Goal: Task Accomplishment & Management: Use online tool/utility

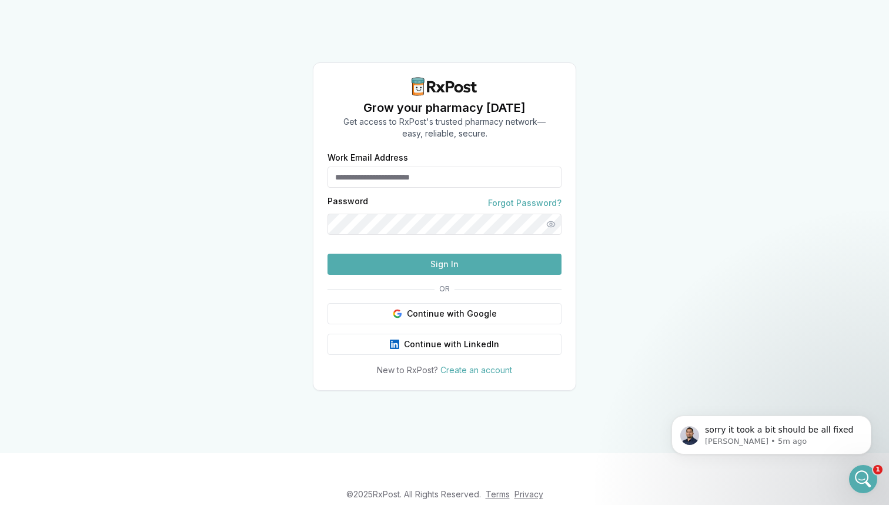
type input "**********"
click at [401, 275] on button "Sign In" at bounding box center [445, 264] width 234 height 21
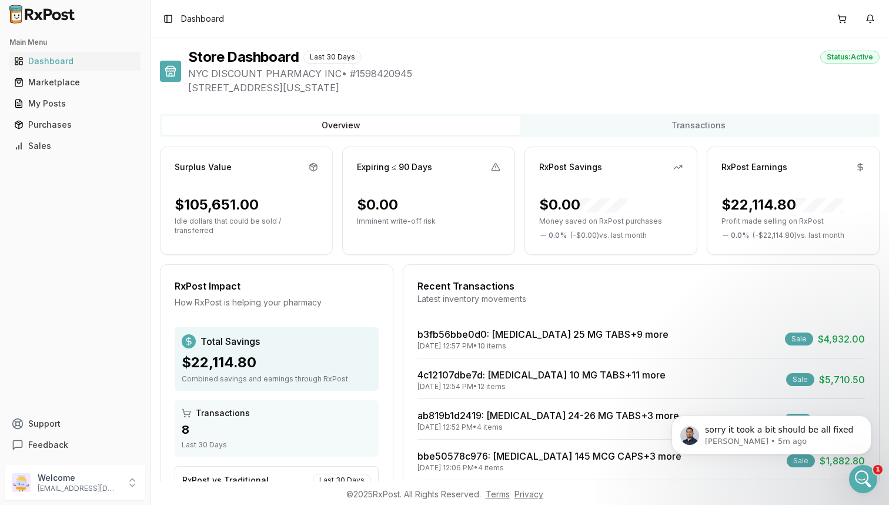
click at [420, 287] on div "Recent Transactions" at bounding box center [642, 286] width 448 height 14
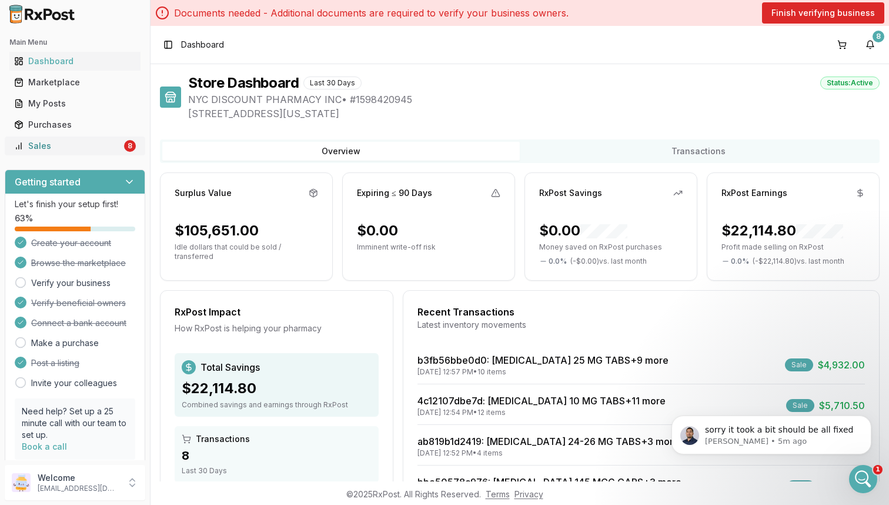
click at [108, 150] on div "Sales" at bounding box center [68, 146] width 108 height 12
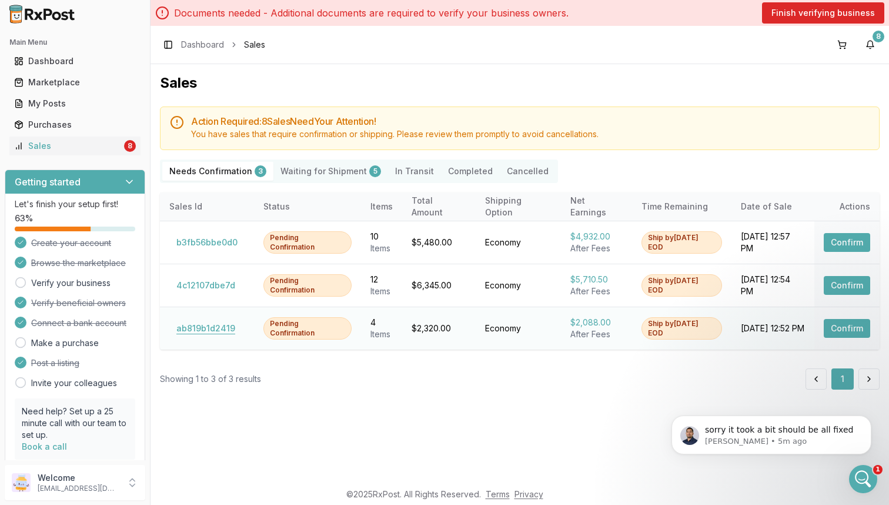
click at [224, 329] on button "ab819b1d2419" at bounding box center [205, 328] width 73 height 19
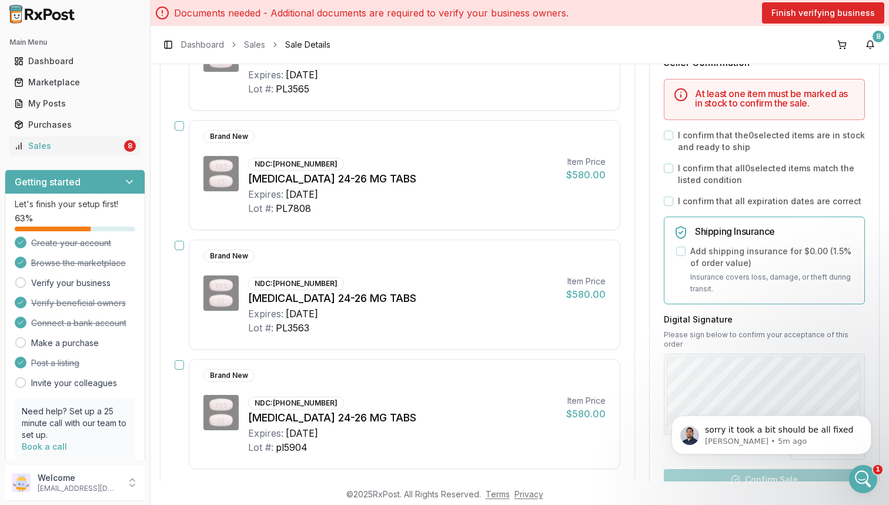
scroll to position [259, 0]
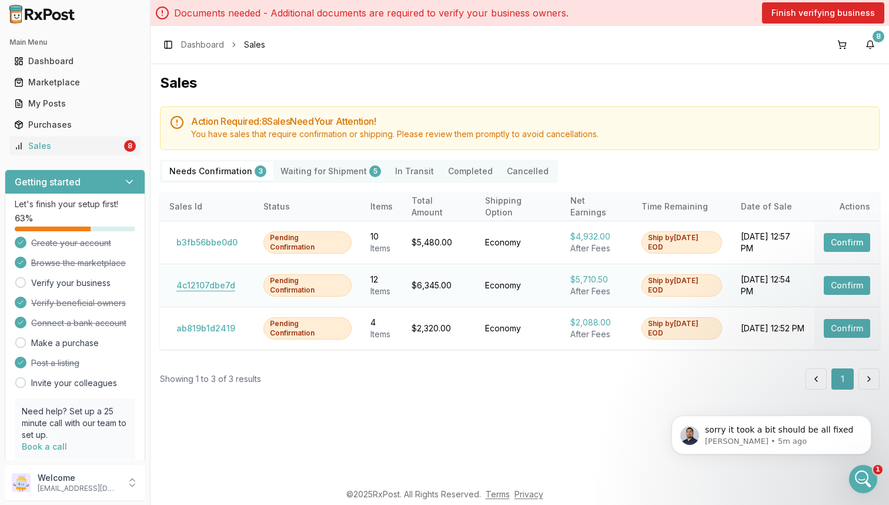
click at [216, 285] on button "4c12107dbe7d" at bounding box center [205, 285] width 73 height 19
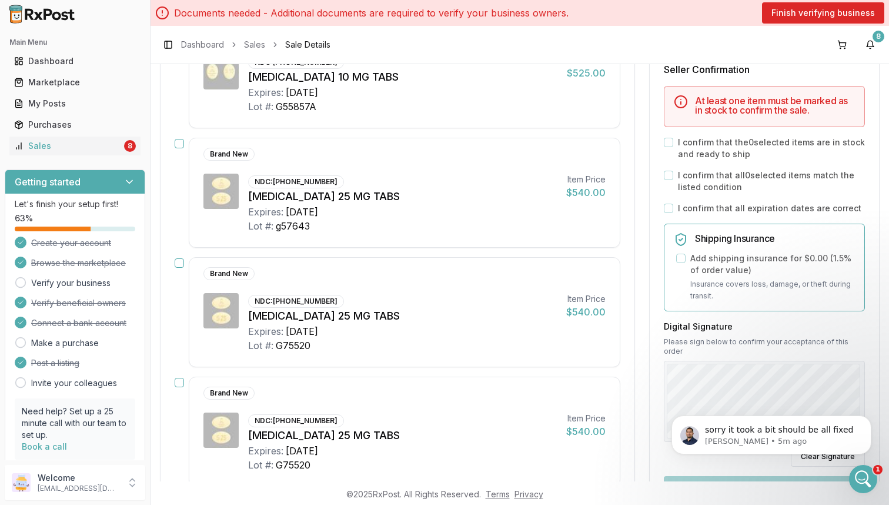
scroll to position [1337, 0]
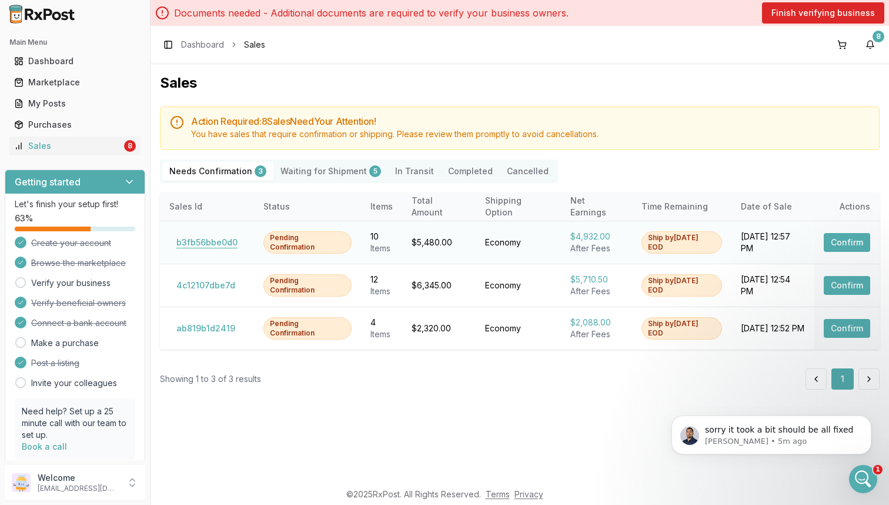
click at [215, 233] on button "b3fb56bbe0d0" at bounding box center [206, 242] width 75 height 19
click at [324, 177] on Shipment "Waiting for Shipment 5" at bounding box center [331, 171] width 115 height 19
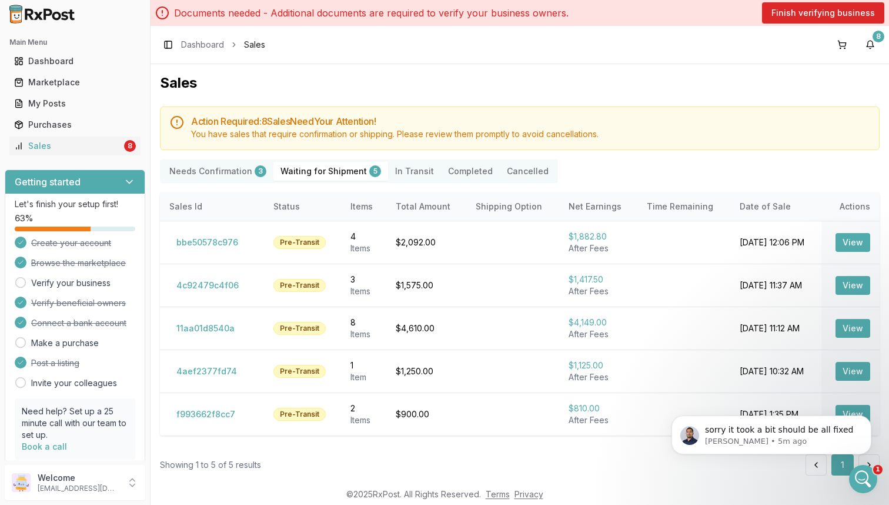
click at [225, 175] on Confirmation "Needs Confirmation 3" at bounding box center [217, 171] width 111 height 19
click at [236, 169] on Confirmation "Needs Confirmation 3" at bounding box center [217, 171] width 111 height 19
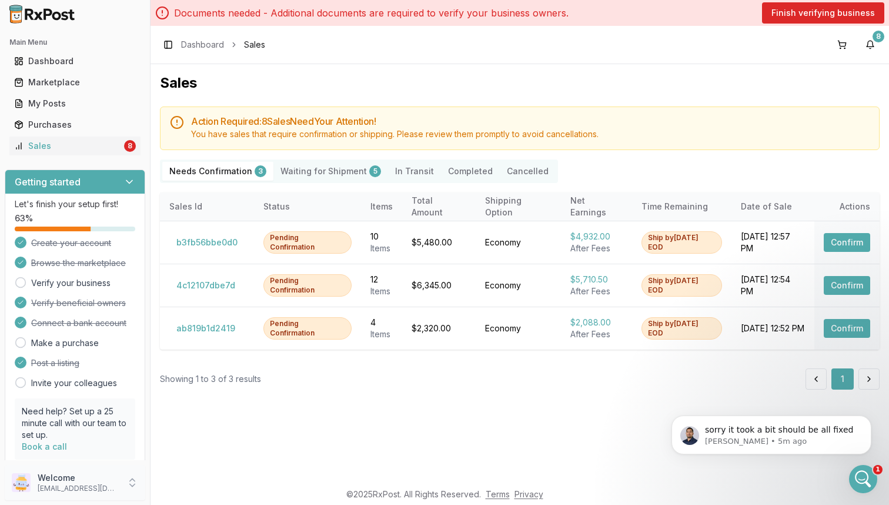
click at [72, 485] on p "[EMAIL_ADDRESS][DOMAIN_NAME]" at bounding box center [79, 488] width 82 height 9
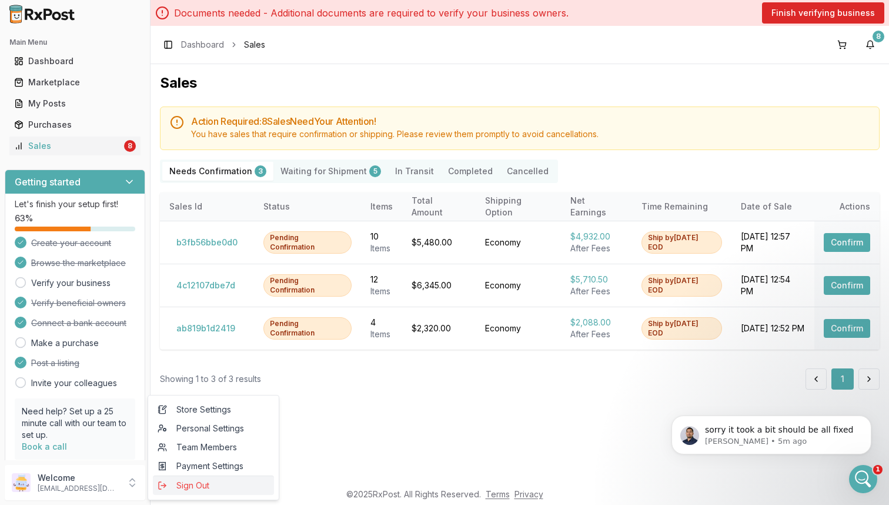
click at [185, 484] on span "Sign Out" at bounding box center [214, 485] width 112 height 12
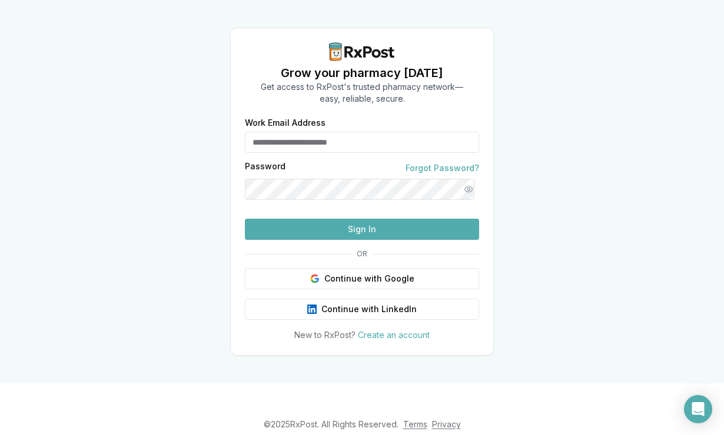
type input "**********"
click at [345, 240] on button "Sign In" at bounding box center [362, 229] width 234 height 21
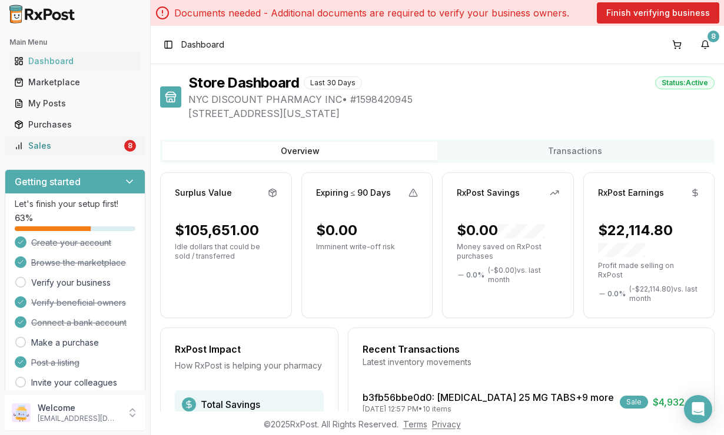
click at [106, 149] on div "Sales" at bounding box center [68, 146] width 108 height 12
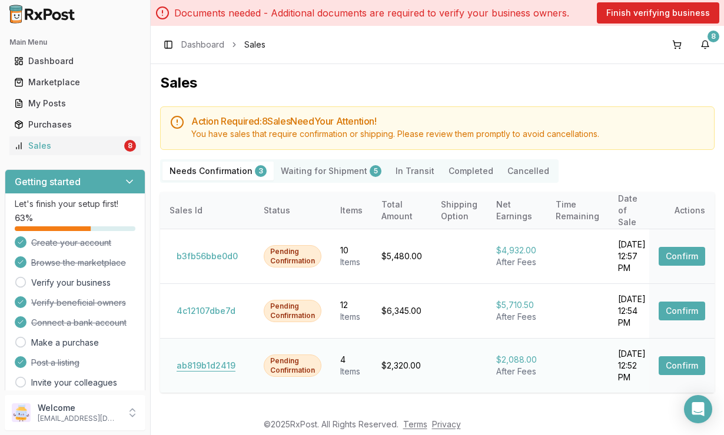
click at [221, 356] on button "ab819b1d2419" at bounding box center [205, 365] width 73 height 19
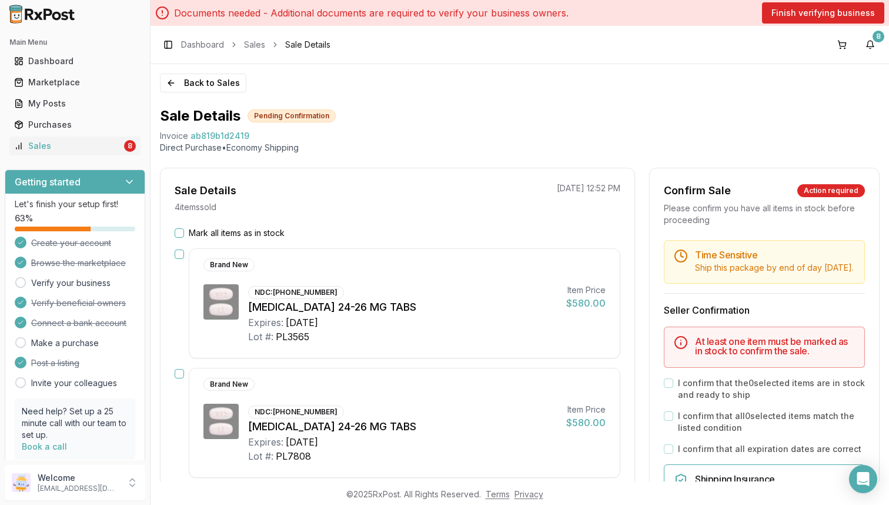
click at [177, 232] on button "Mark all items as in stock" at bounding box center [179, 232] width 9 height 9
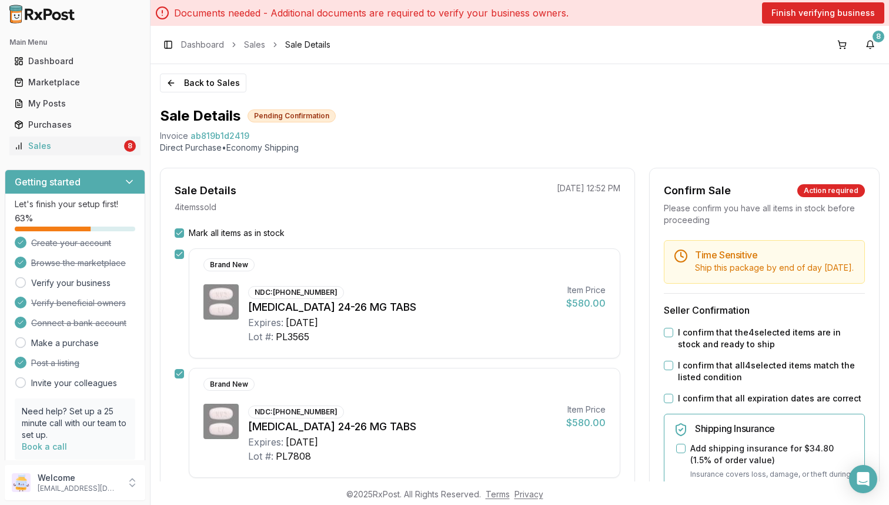
click at [664, 337] on button "I confirm that the 4 selected items are in stock and ready to ship" at bounding box center [668, 332] width 9 height 9
click at [664, 370] on button "I confirm that all 4 selected items match the listed condition" at bounding box center [668, 365] width 9 height 9
click at [665, 404] on div "I confirm that all expiration dates are correct" at bounding box center [764, 398] width 201 height 12
click at [667, 403] on button "I confirm that all expiration dates are correct" at bounding box center [668, 398] width 9 height 9
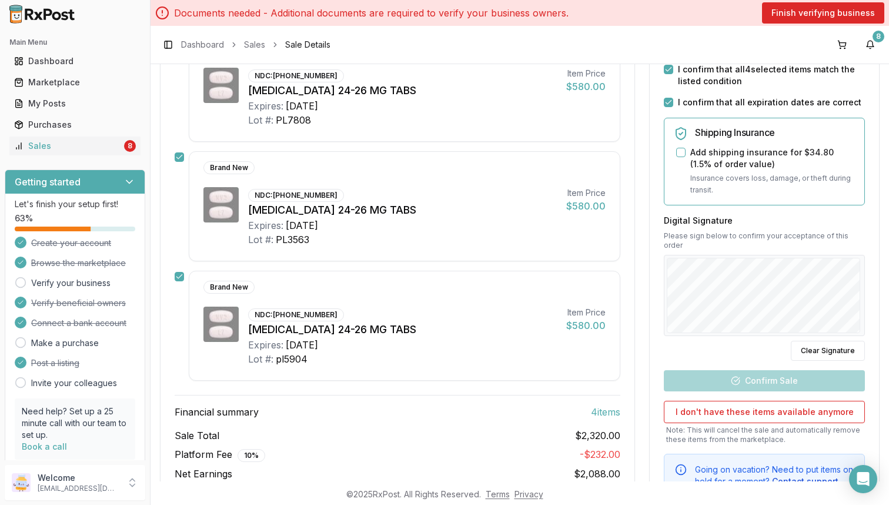
scroll to position [354, 0]
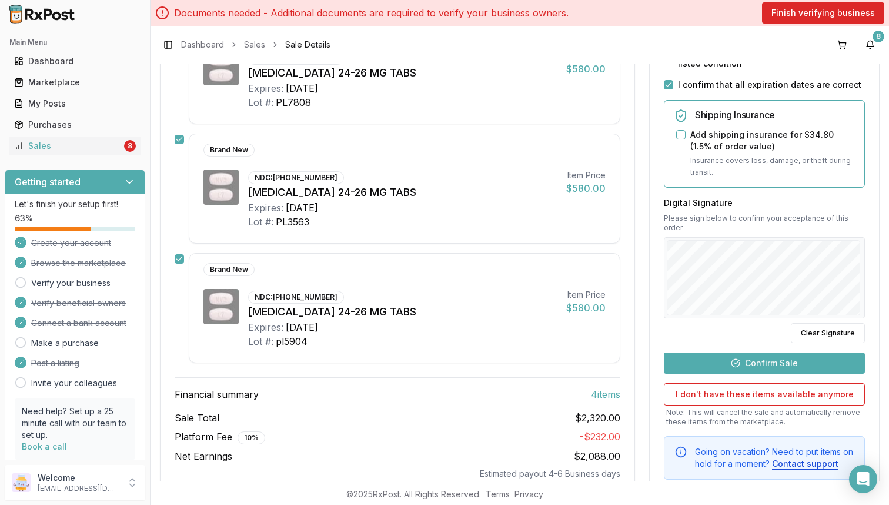
click at [723, 366] on button "Confirm Sale" at bounding box center [764, 362] width 201 height 21
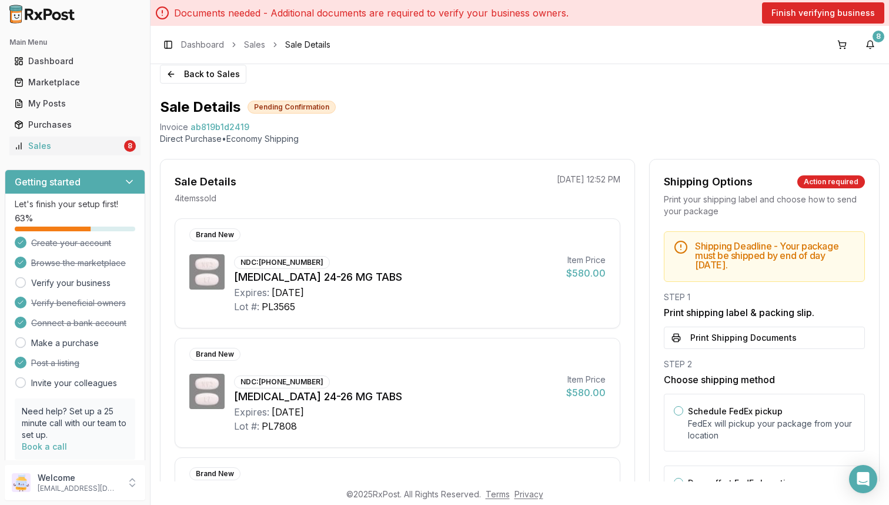
scroll to position [0, 0]
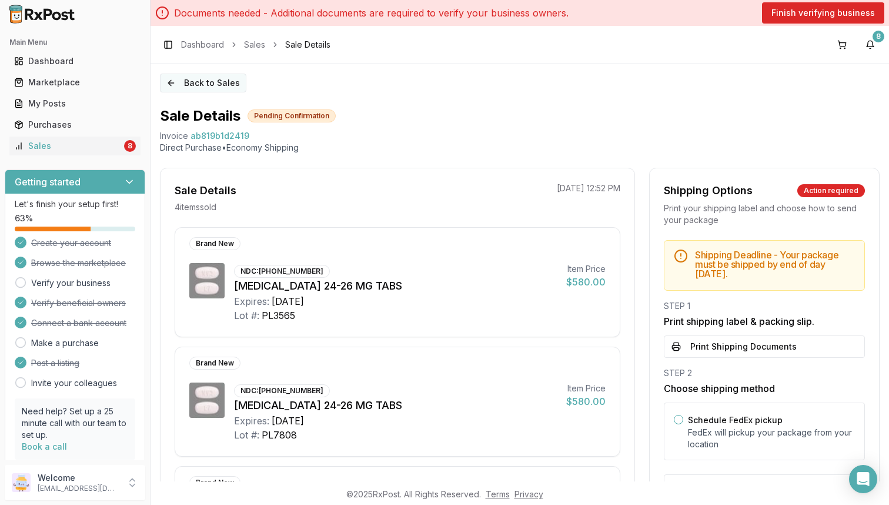
click at [204, 84] on button "Back to Sales" at bounding box center [203, 83] width 86 height 19
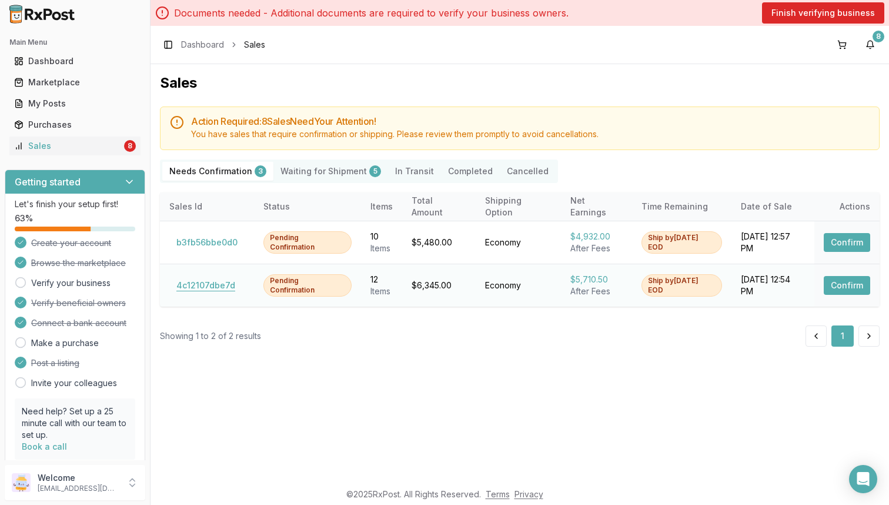
click at [206, 283] on button "4c12107dbe7d" at bounding box center [205, 285] width 73 height 19
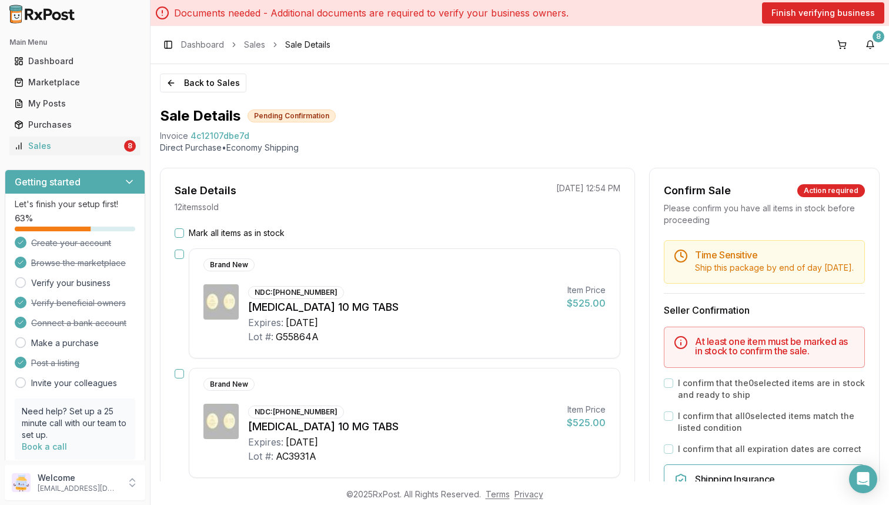
click at [182, 232] on button "Mark all items as in stock" at bounding box center [179, 232] width 9 height 9
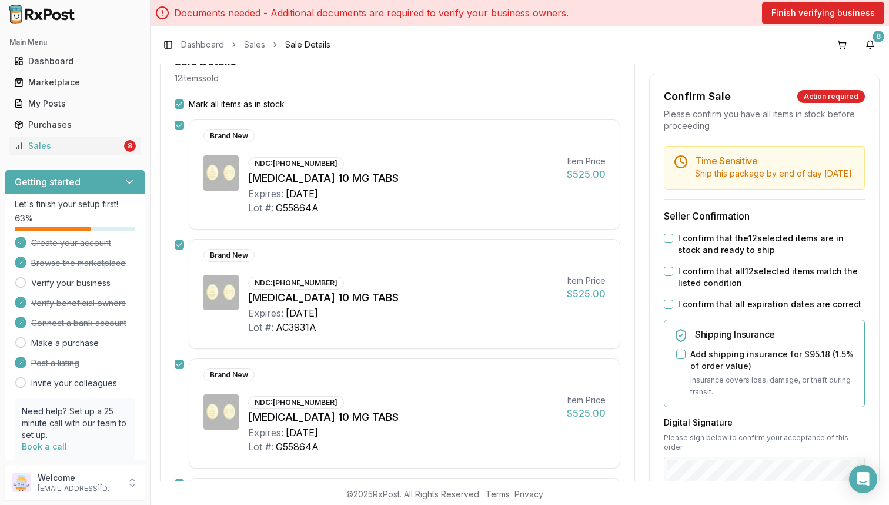
scroll to position [136, 0]
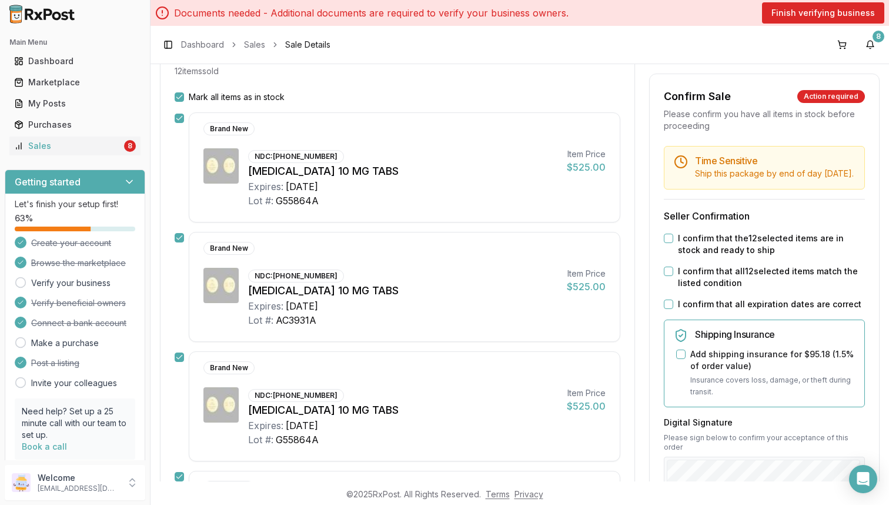
click at [664, 243] on button "I confirm that the 12 selected items are in stock and ready to ship" at bounding box center [668, 238] width 9 height 9
click at [664, 276] on button "I confirm that all 12 selected items match the listed condition" at bounding box center [668, 270] width 9 height 9
click at [664, 310] on div "I confirm that all expiration dates are correct" at bounding box center [764, 304] width 201 height 12
click at [664, 309] on button "I confirm that all expiration dates are correct" at bounding box center [668, 303] width 9 height 9
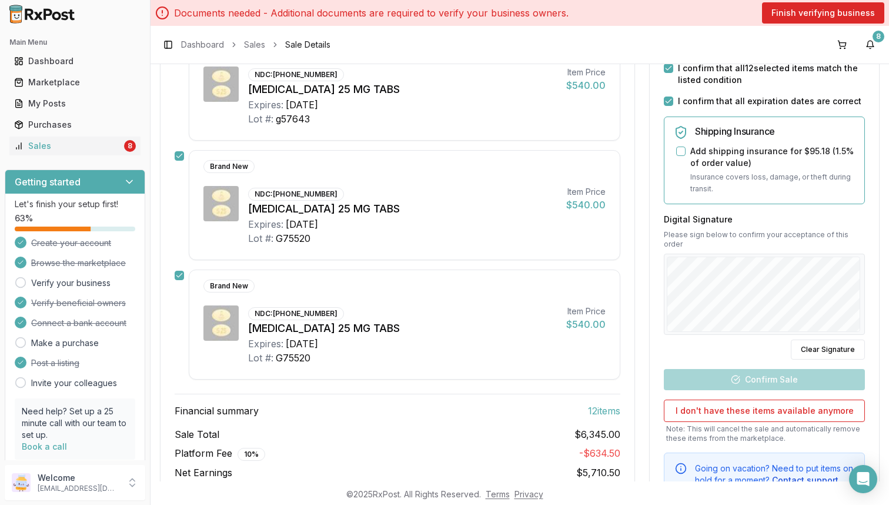
scroll to position [1304, 0]
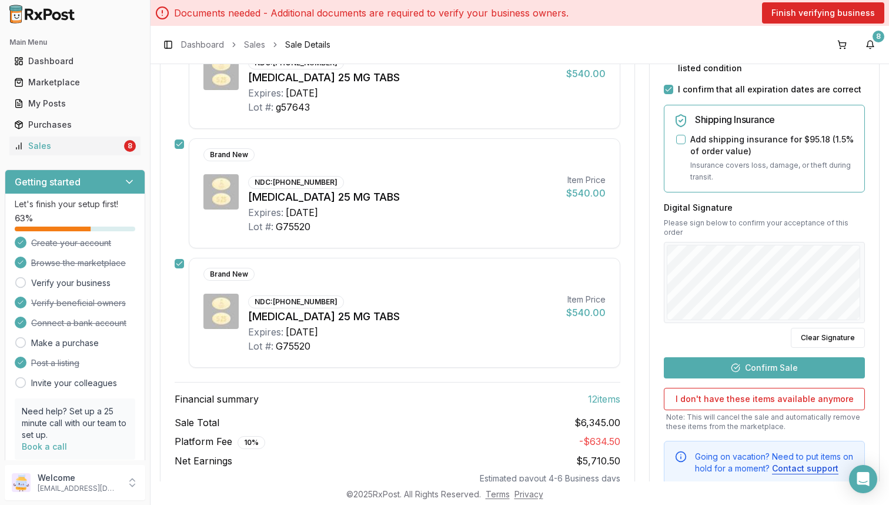
click at [723, 361] on button "Confirm Sale" at bounding box center [764, 367] width 201 height 21
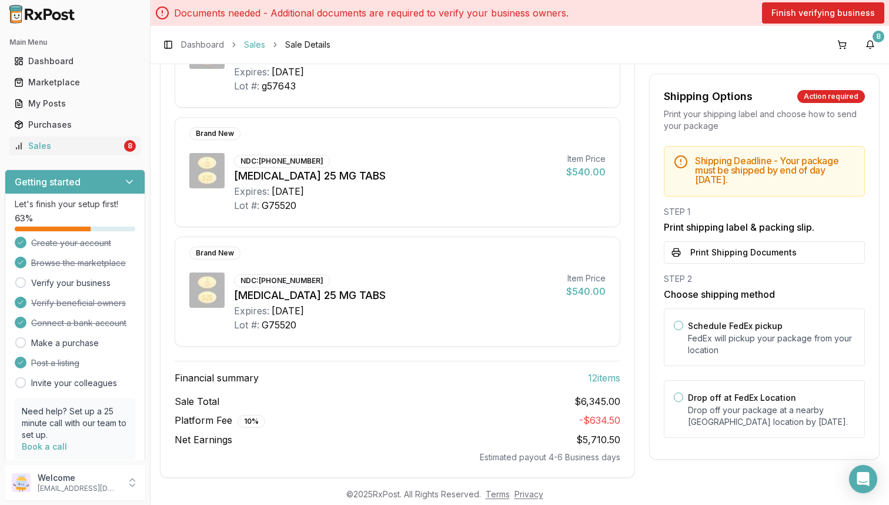
click at [261, 49] on link "Sales" at bounding box center [254, 45] width 21 height 12
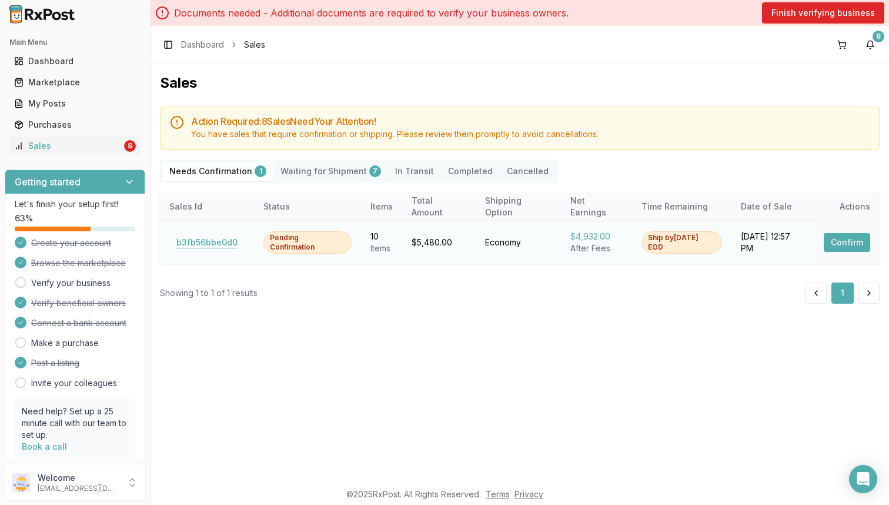
click at [208, 246] on button "b3fb56bbe0d0" at bounding box center [206, 242] width 75 height 19
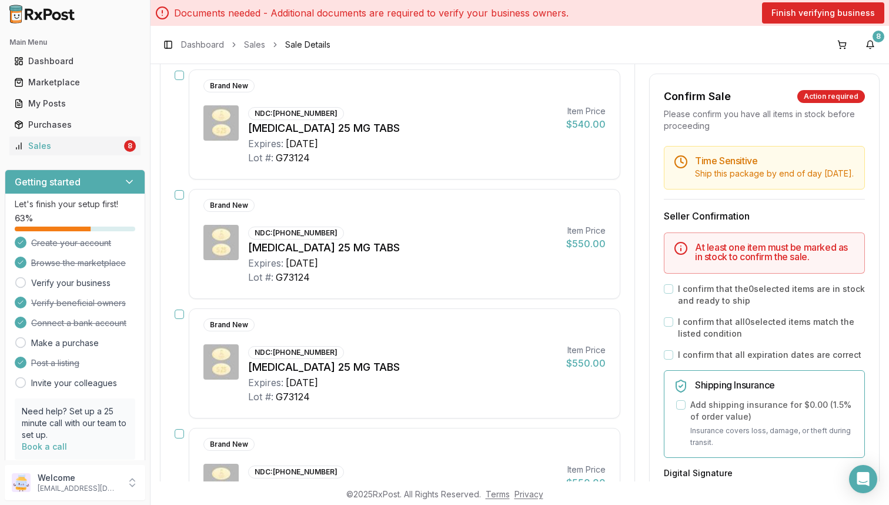
scroll to position [71, 0]
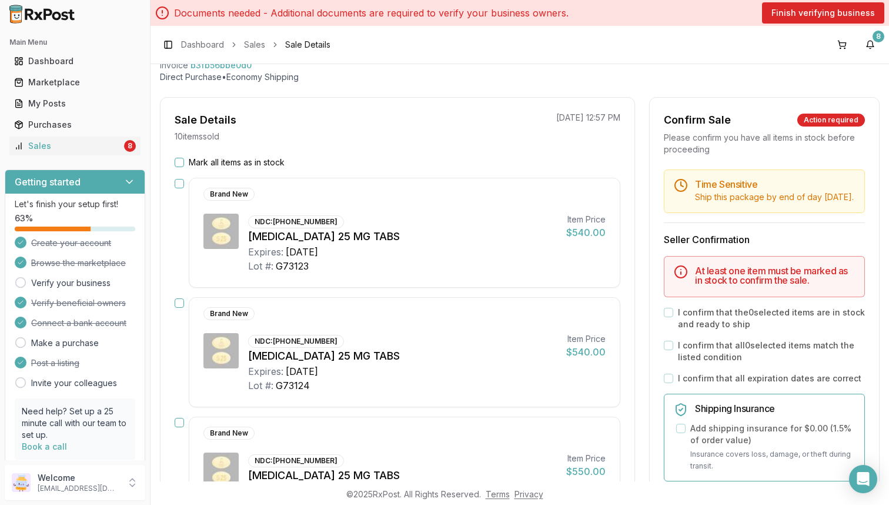
click at [182, 164] on button "Mark all items as in stock" at bounding box center [179, 162] width 9 height 9
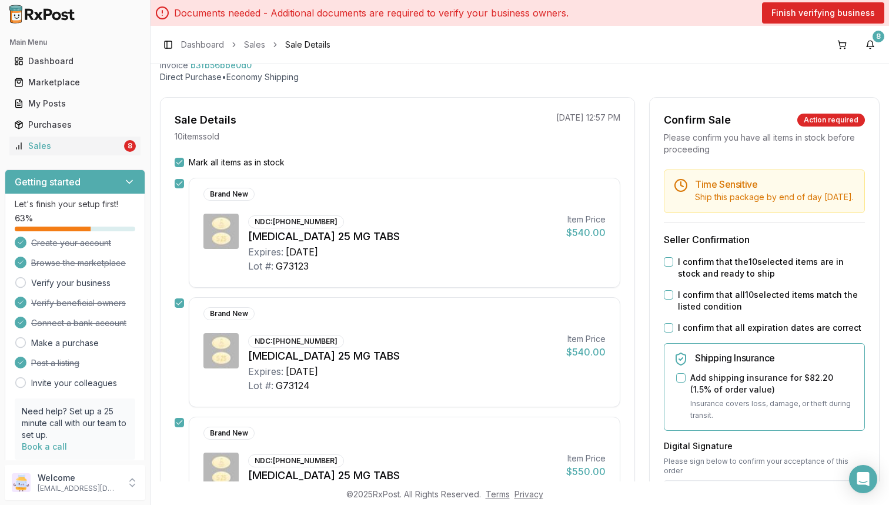
click at [670, 272] on div "I confirm that the 10 selected items are in stock and ready to ship" at bounding box center [764, 268] width 201 height 24
click at [665, 266] on button "I confirm that the 10 selected items are in stock and ready to ship" at bounding box center [668, 261] width 9 height 9
click at [665, 312] on div "I confirm that all 10 selected items match the listed condition" at bounding box center [764, 301] width 201 height 24
click at [665, 332] on button "I confirm that all expiration dates are correct" at bounding box center [668, 327] width 9 height 9
click at [666, 299] on button "I confirm that all 10 selected items match the listed condition" at bounding box center [668, 294] width 9 height 9
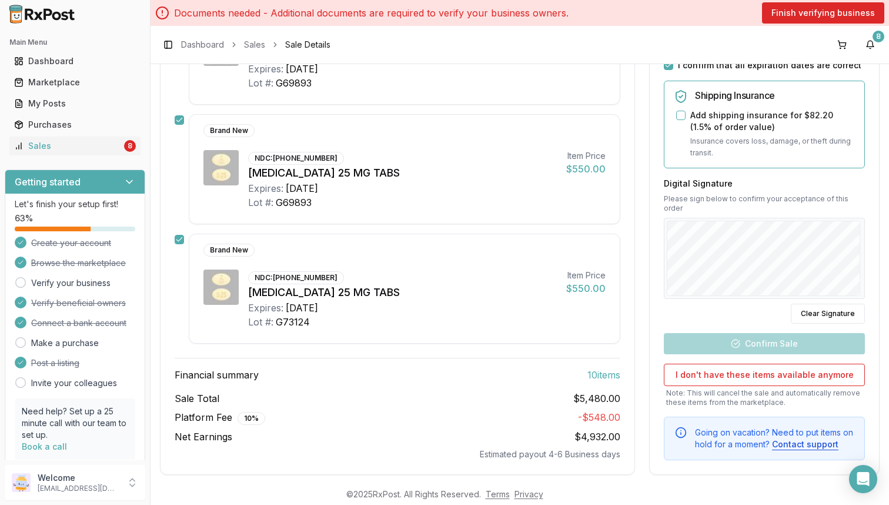
scroll to position [1098, 0]
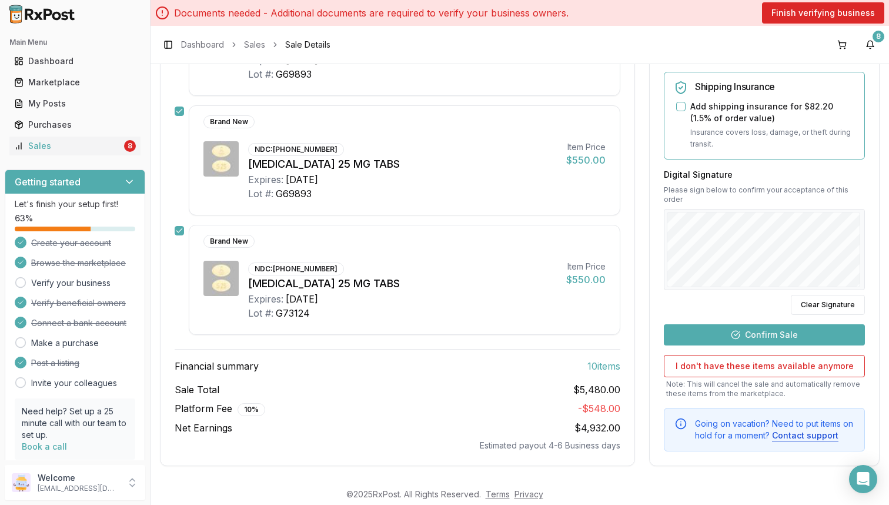
click at [751, 333] on button "Confirm Sale" at bounding box center [764, 334] width 201 height 21
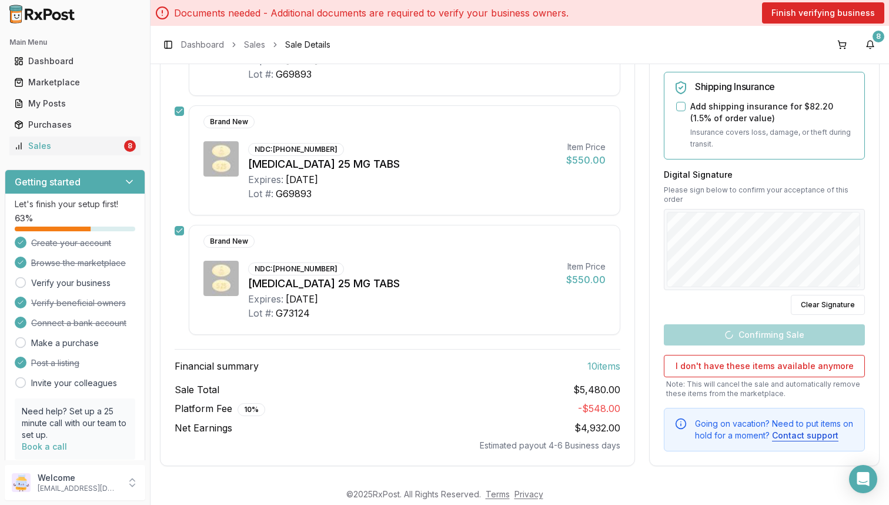
scroll to position [1077, 0]
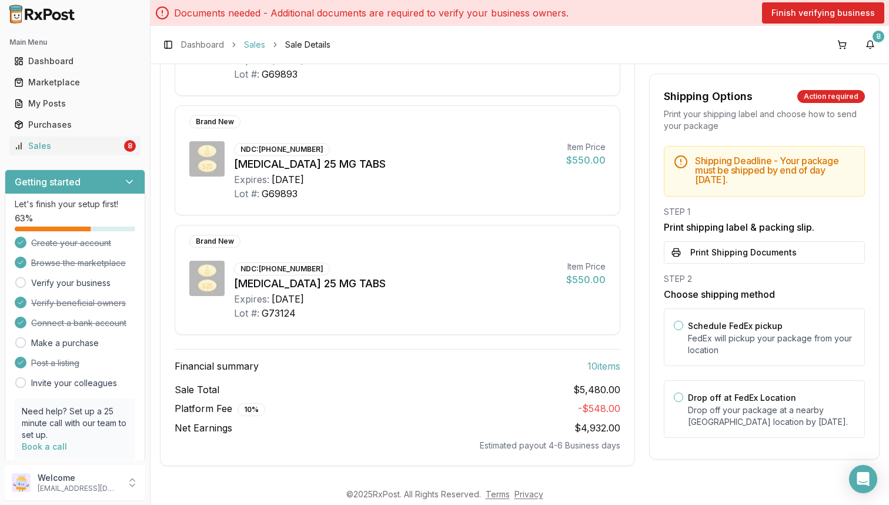
click at [264, 44] on link "Sales" at bounding box center [254, 45] width 21 height 12
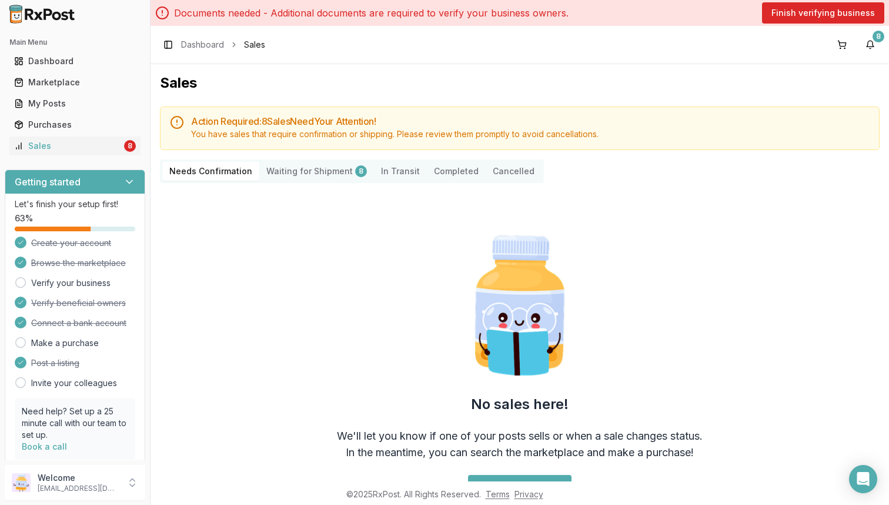
click at [320, 174] on Shipment "Waiting for Shipment 8" at bounding box center [316, 171] width 115 height 19
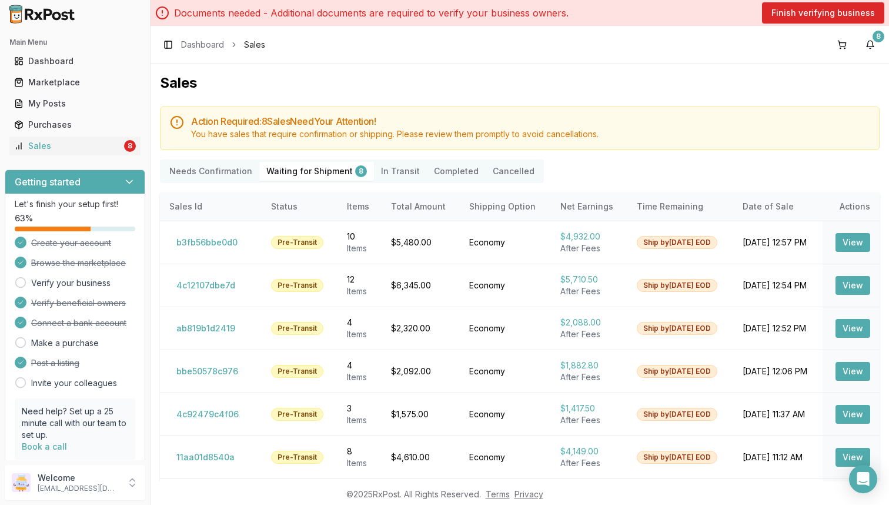
click at [49, 20] on img at bounding box center [42, 14] width 75 height 19
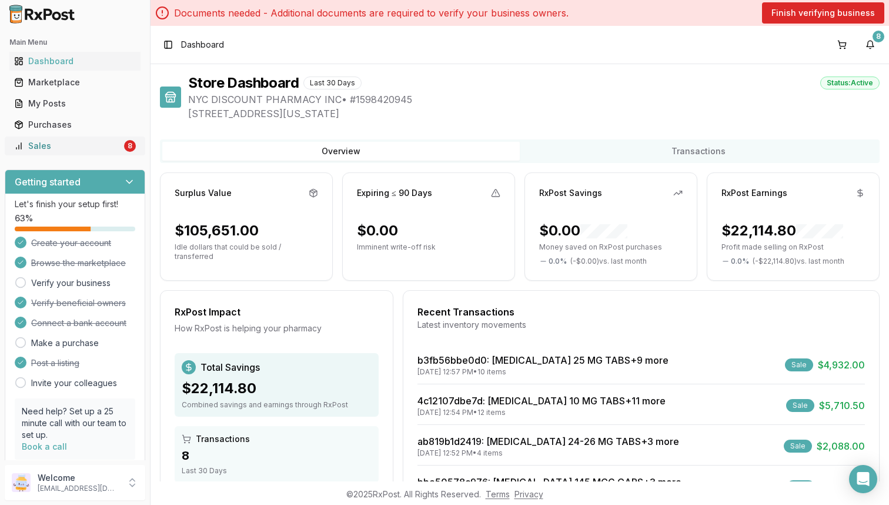
click at [124, 146] on div "8" at bounding box center [130, 146] width 12 height 12
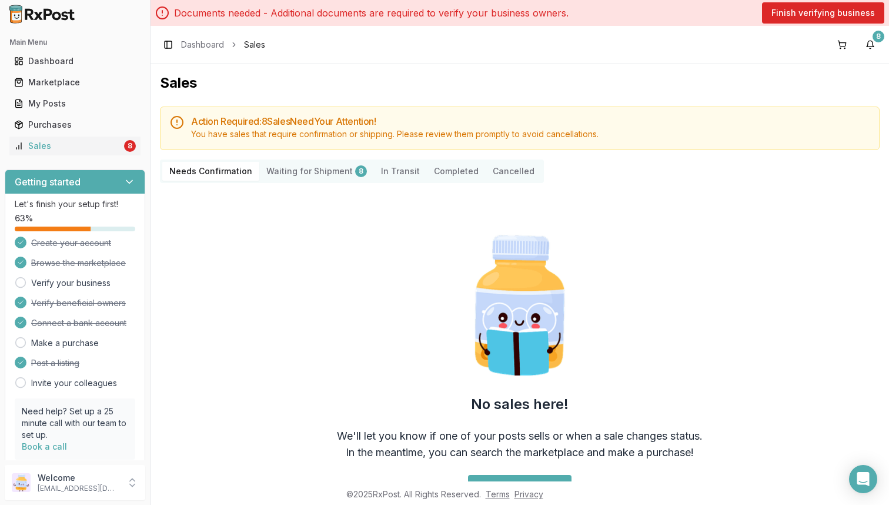
click at [302, 172] on Shipment "Waiting for Shipment 8" at bounding box center [316, 171] width 115 height 19
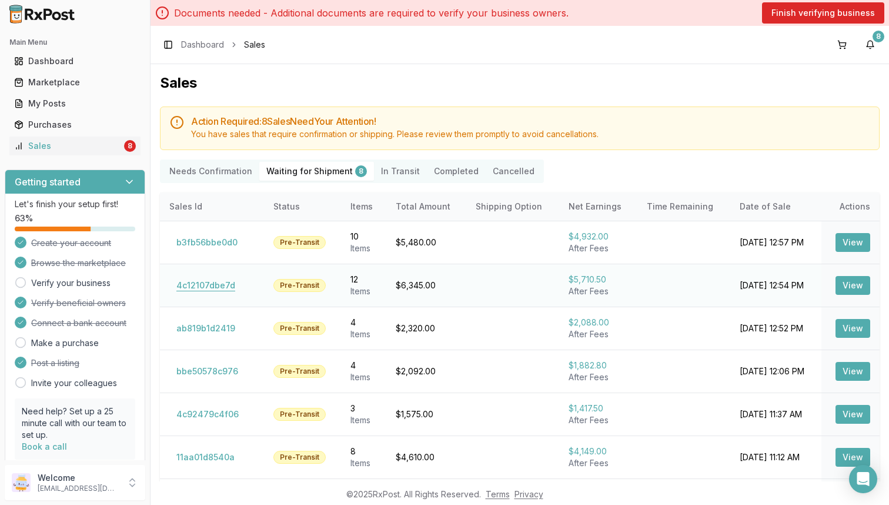
click at [201, 282] on button "4c12107dbe7d" at bounding box center [205, 285] width 73 height 19
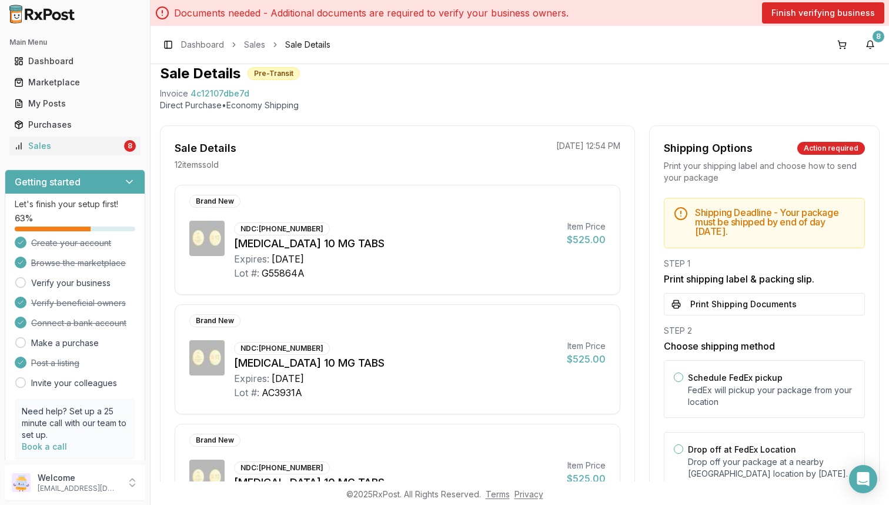
scroll to position [45, 0]
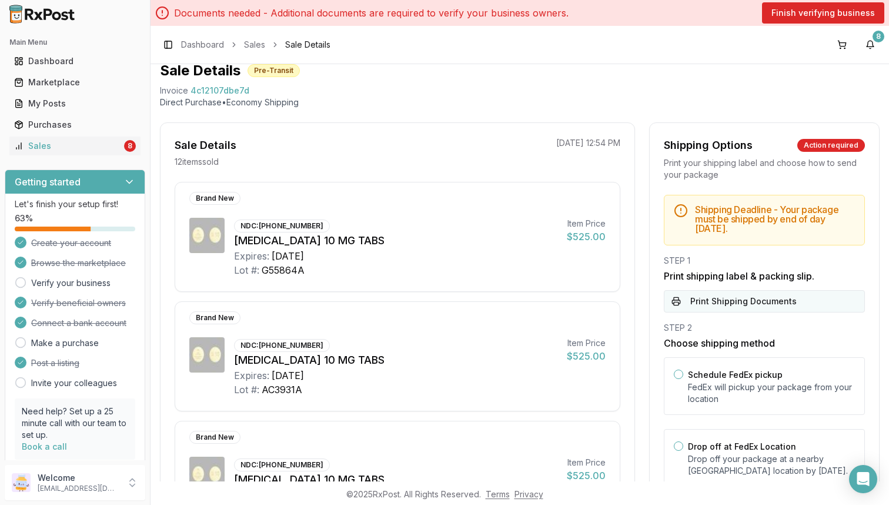
click at [729, 302] on button "Print Shipping Documents" at bounding box center [764, 301] width 201 height 22
click at [261, 46] on link "Sales" at bounding box center [254, 45] width 21 height 12
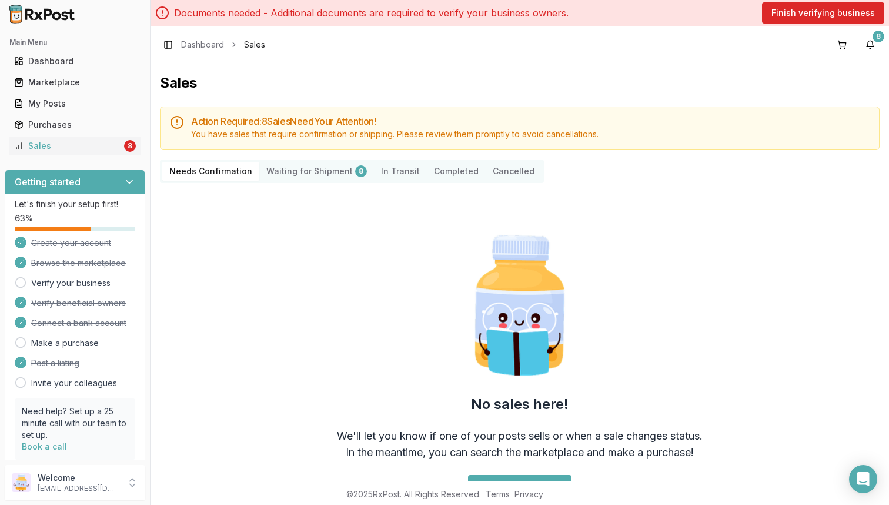
click at [315, 176] on Shipment "Waiting for Shipment 8" at bounding box center [316, 171] width 115 height 19
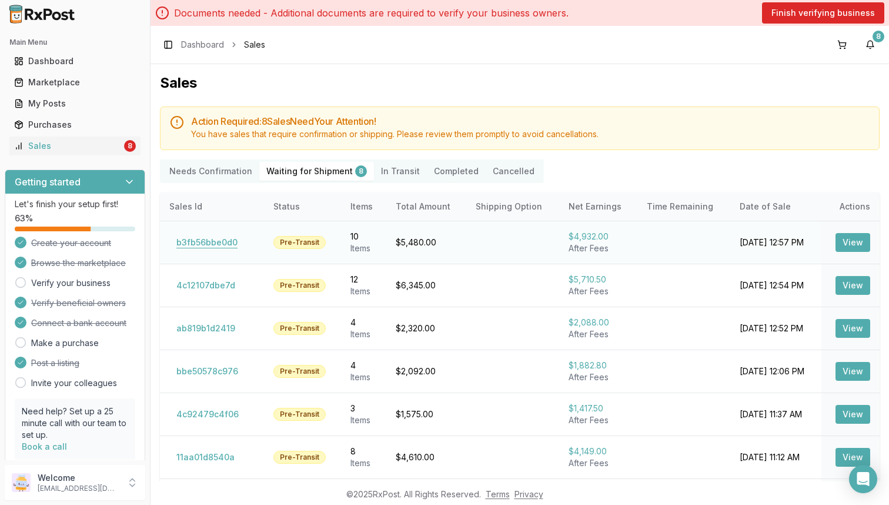
click at [222, 237] on button "b3fb56bbe0d0" at bounding box center [206, 242] width 75 height 19
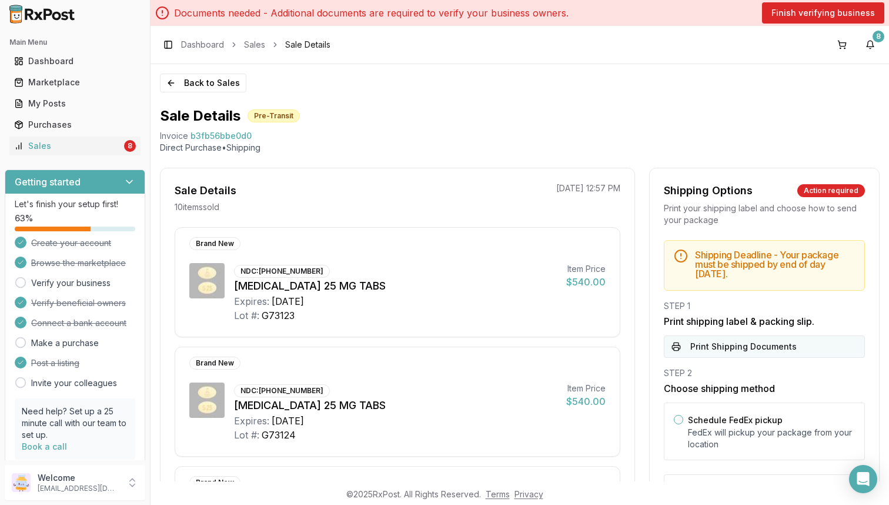
click at [729, 345] on button "Print Shipping Documents" at bounding box center [764, 346] width 201 height 22
click at [251, 46] on link "Sales" at bounding box center [254, 45] width 21 height 12
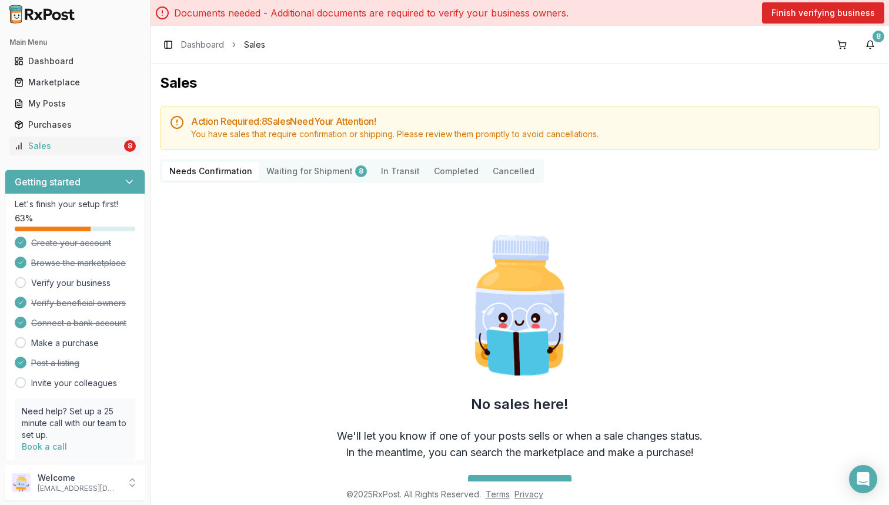
click at [341, 171] on Shipment "Waiting for Shipment 8" at bounding box center [316, 171] width 115 height 19
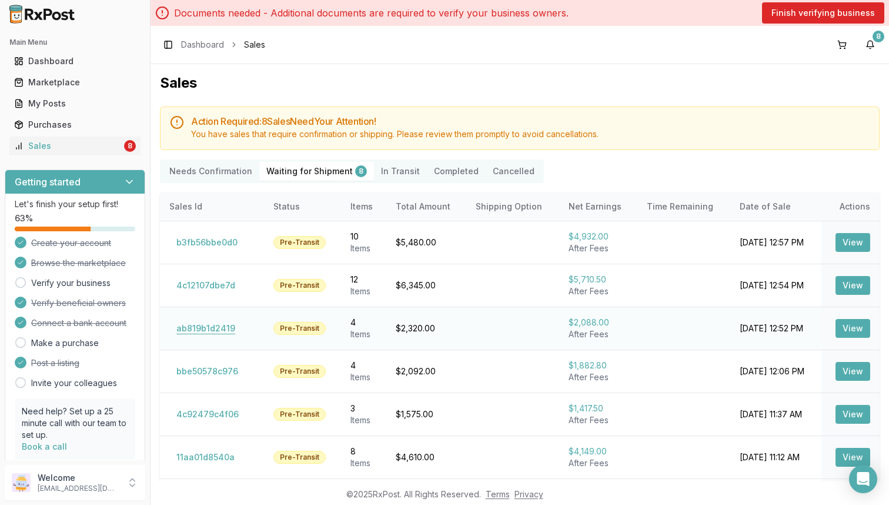
click at [225, 322] on button "ab819b1d2419" at bounding box center [205, 328] width 73 height 19
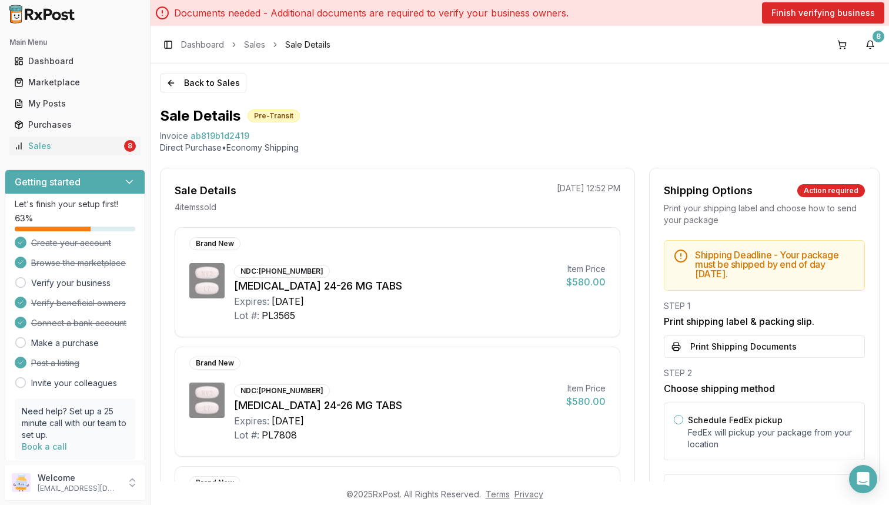
click at [722, 343] on button "Print Shipping Documents" at bounding box center [764, 346] width 201 height 22
